Goal: Transaction & Acquisition: Subscribe to service/newsletter

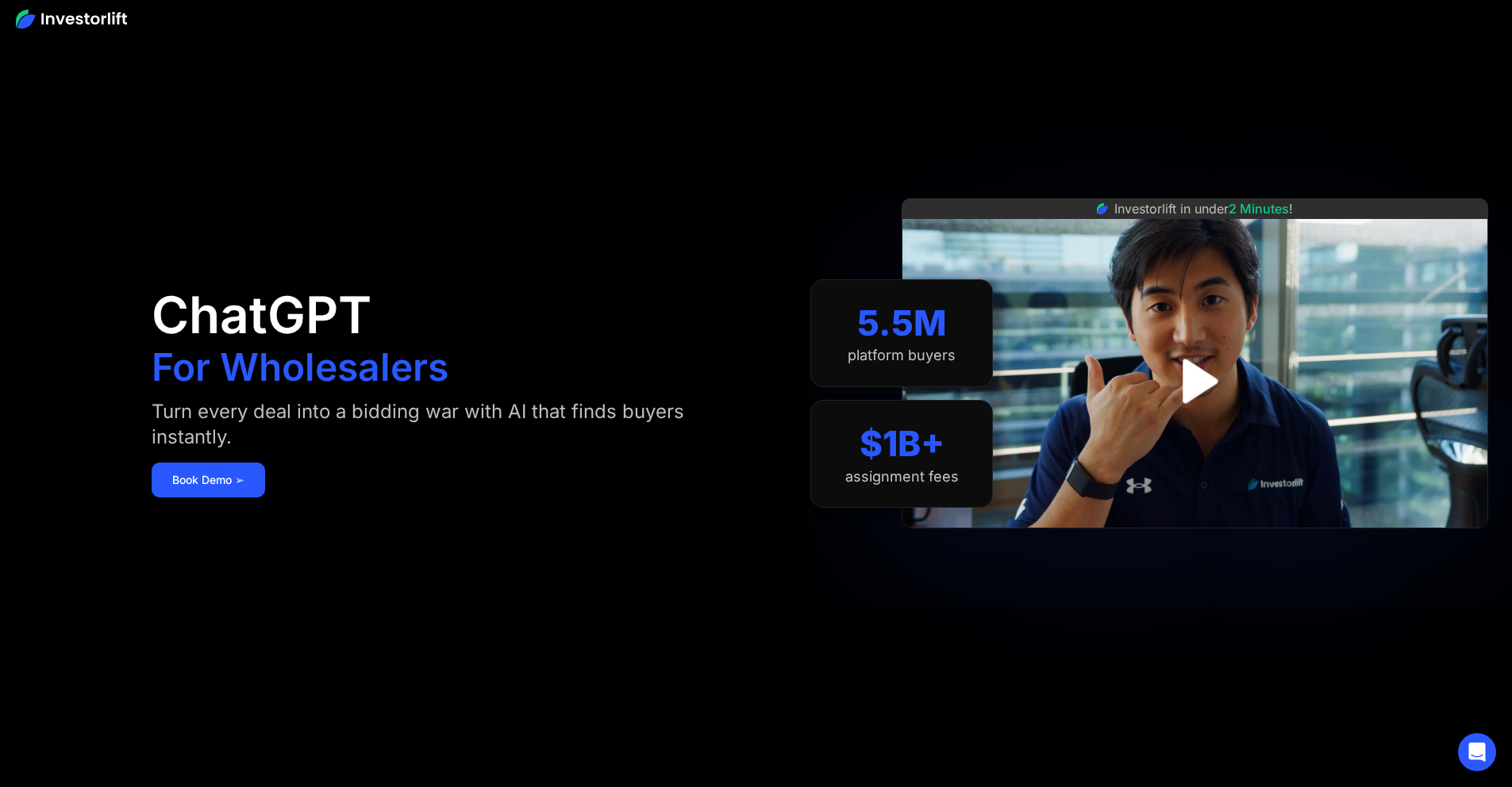
click at [81, 15] on img at bounding box center [71, 18] width 111 height 19
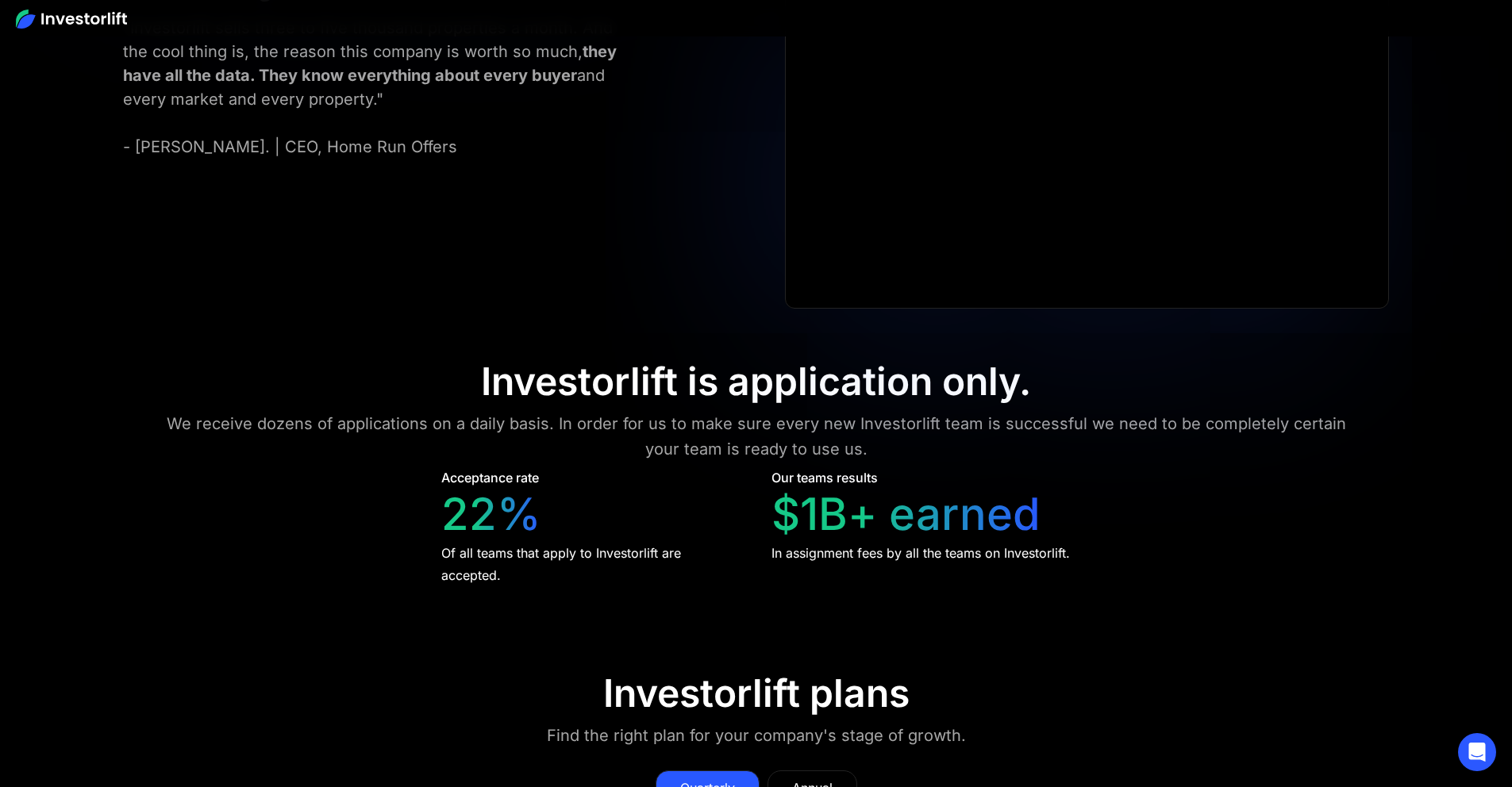
scroll to position [7145, 0]
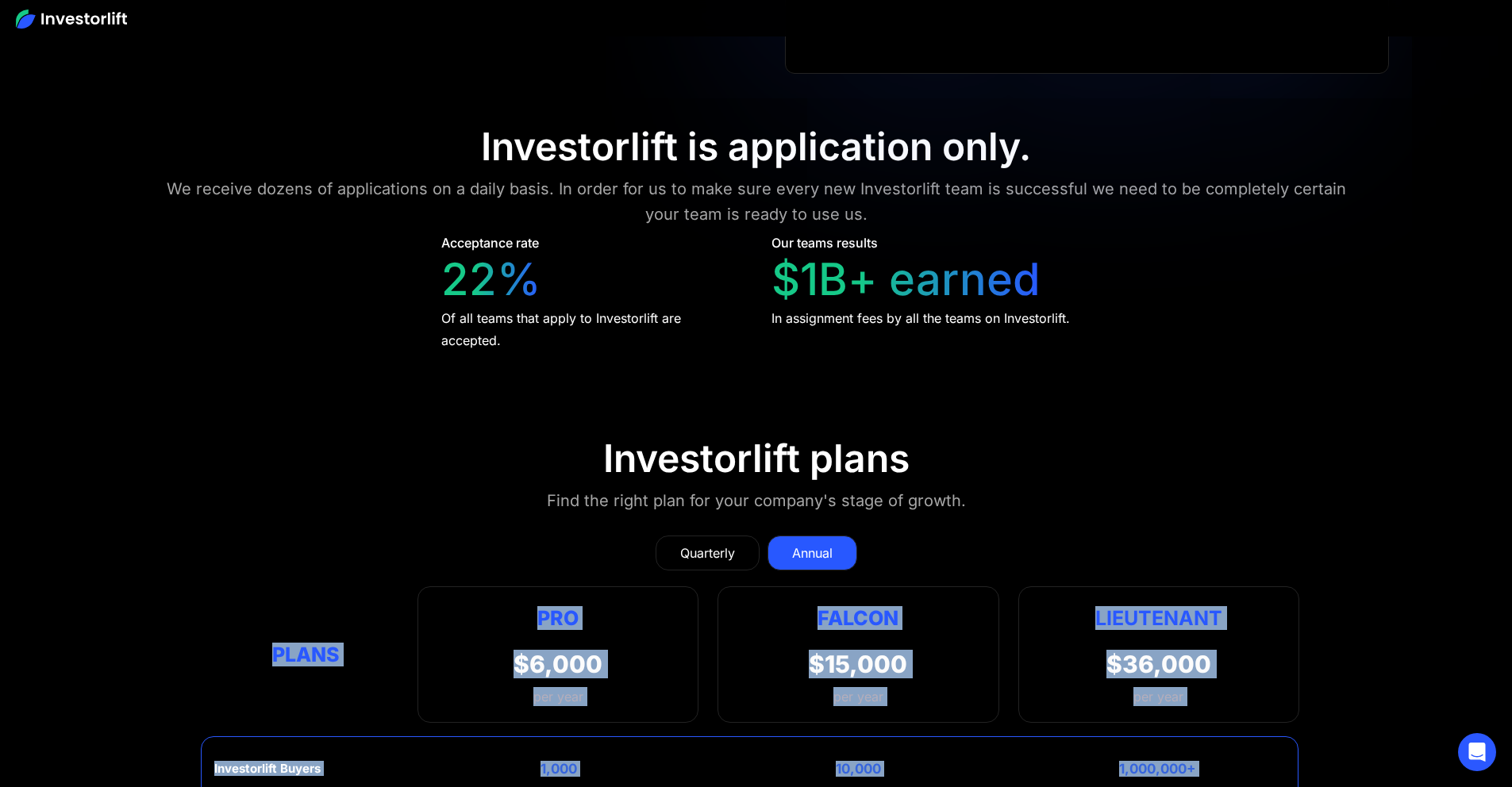
scroll to position [7570, 0]
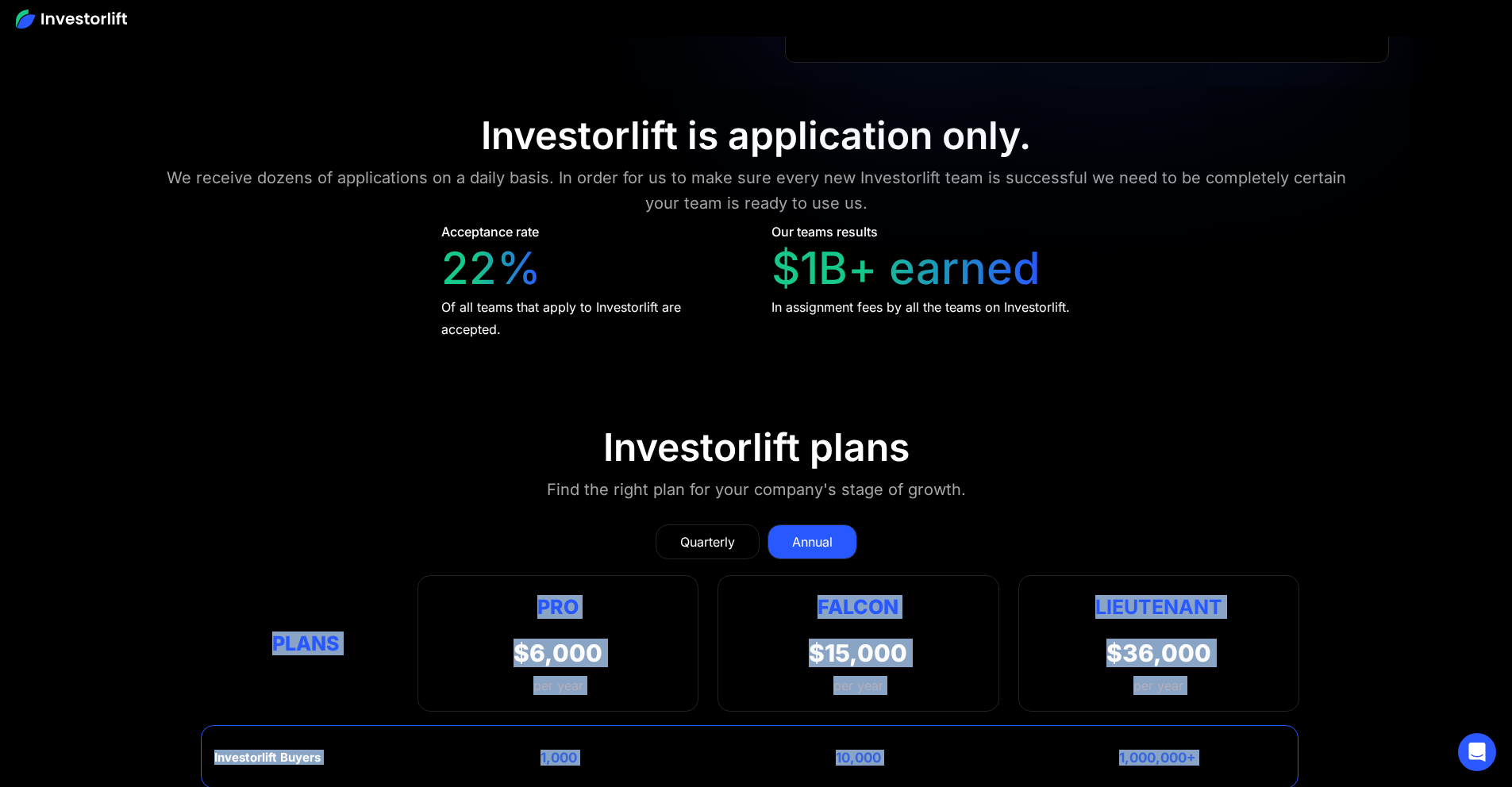
drag, startPoint x: 221, startPoint y: 212, endPoint x: 1177, endPoint y: 483, distance: 993.7
copy div "Plans Pro $6,000 per year Pro Falcon Ltnt. Users 3 10 Unltd Buyer Limit 100k 50…"
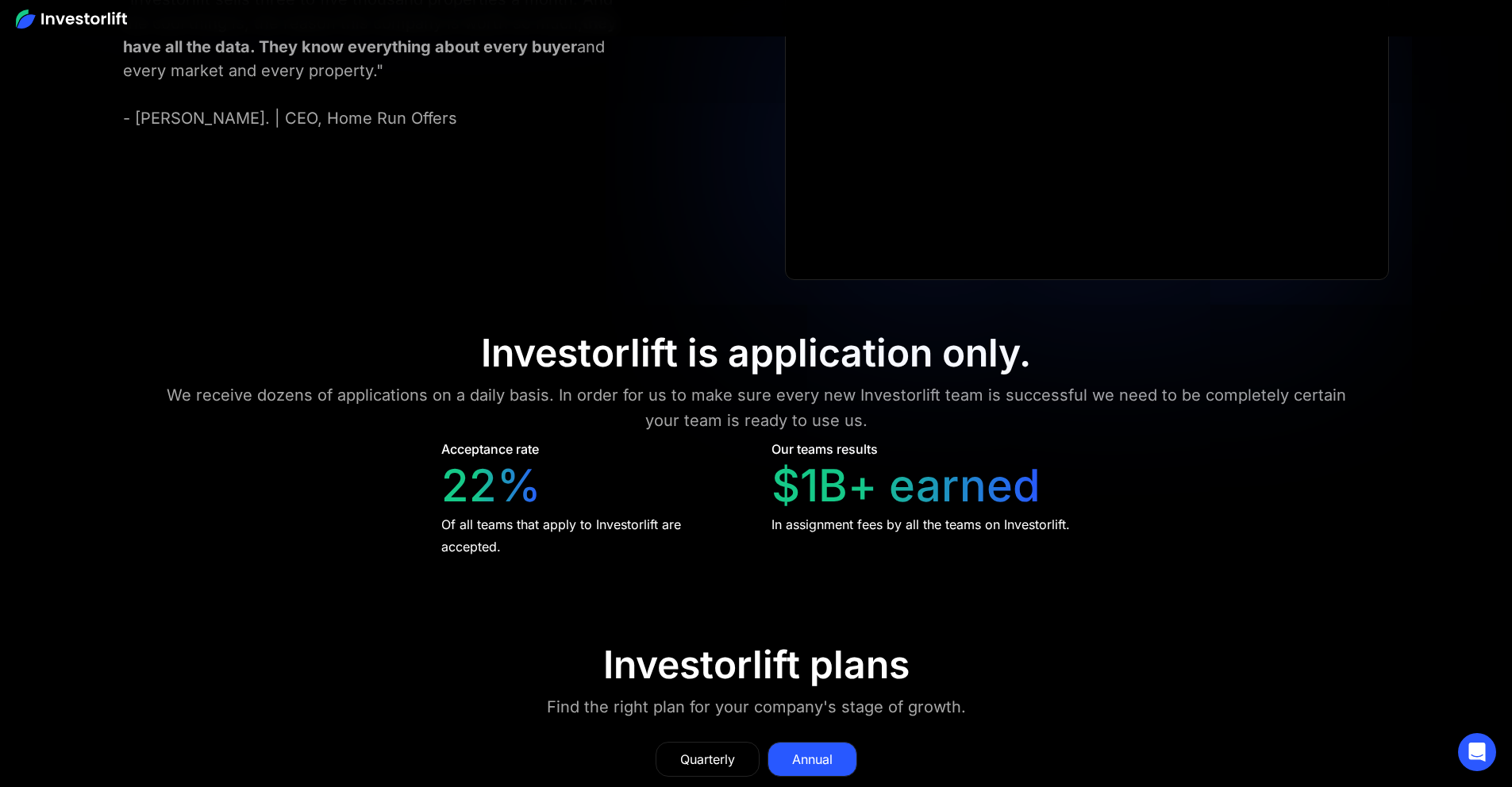
scroll to position [7342, 0]
